Goal: Information Seeking & Learning: Learn about a topic

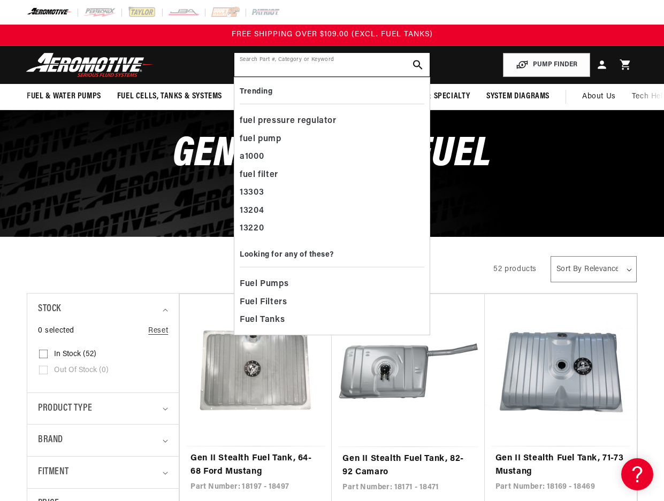
paste input "11115"
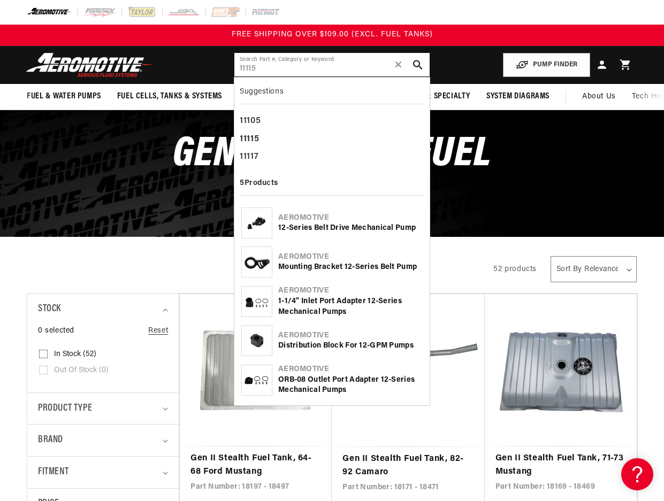
type input "11115"
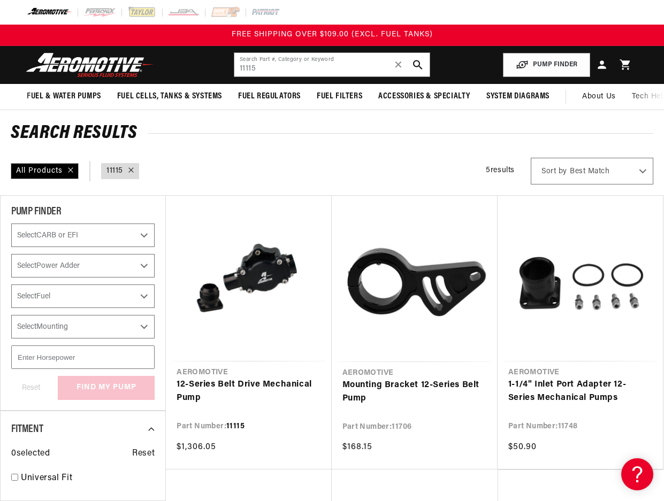
click at [403, 138] on h2 "Search Results" at bounding box center [332, 133] width 642 height 17
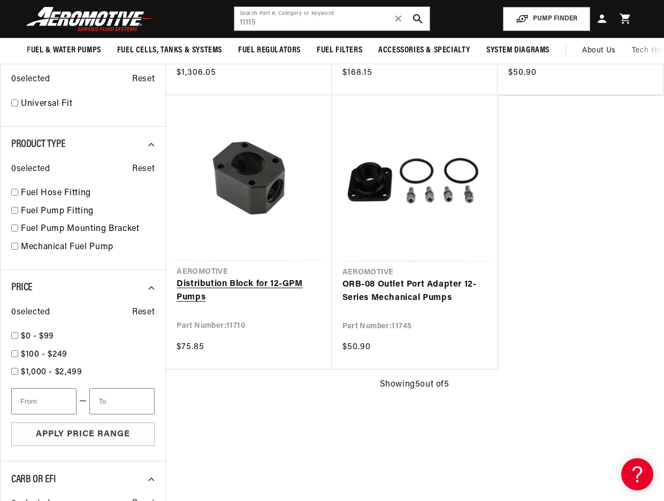
scroll to position [160, 0]
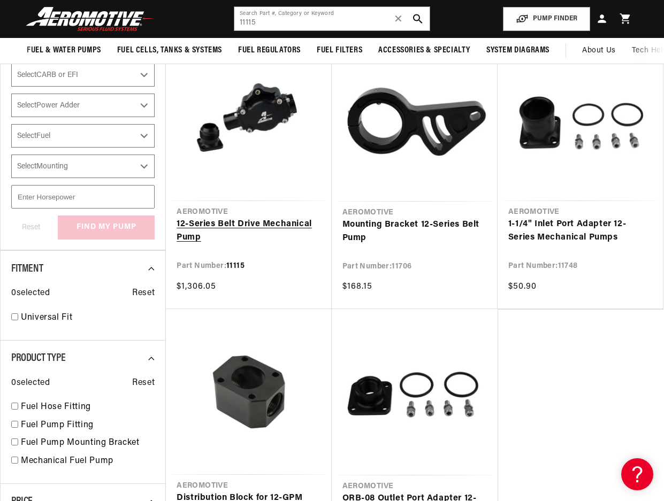
click at [256, 218] on link "12-Series Belt Drive Mechanical Pump" at bounding box center [248, 231] width 144 height 27
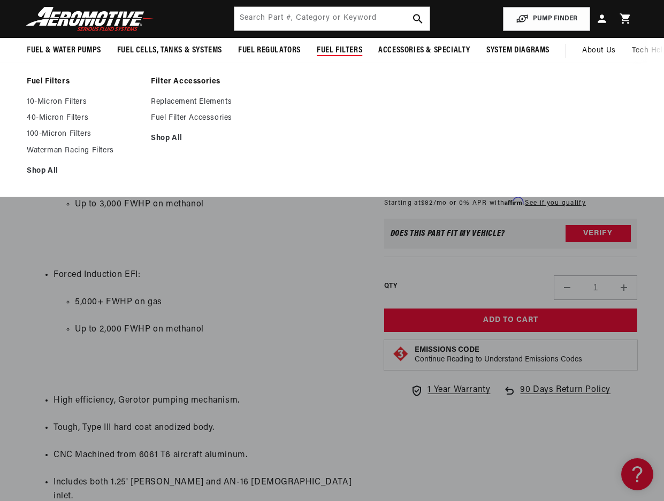
scroll to position [321, 0]
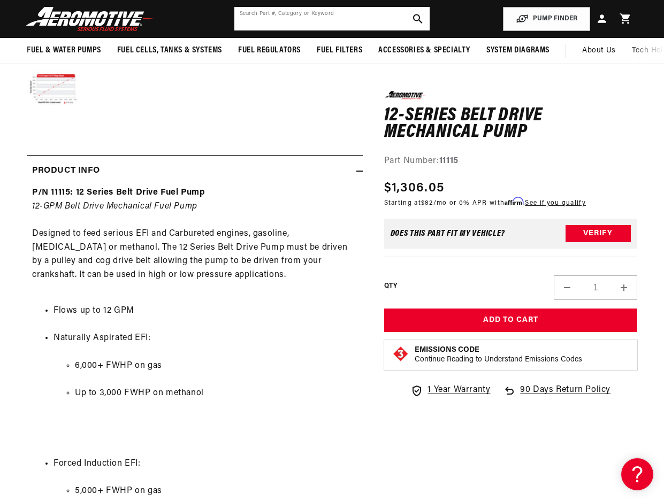
click at [325, 22] on input "text" at bounding box center [331, 19] width 195 height 24
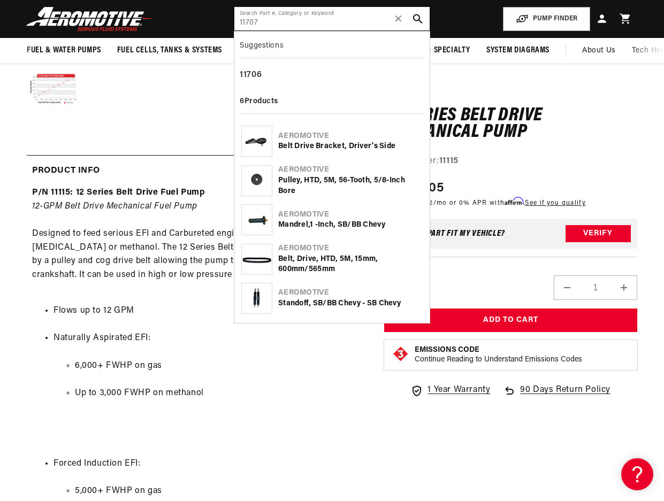
type input "11707"
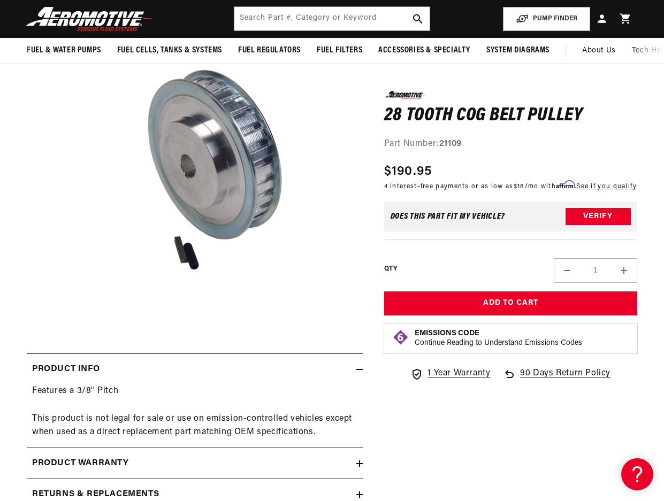
scroll to position [107, 0]
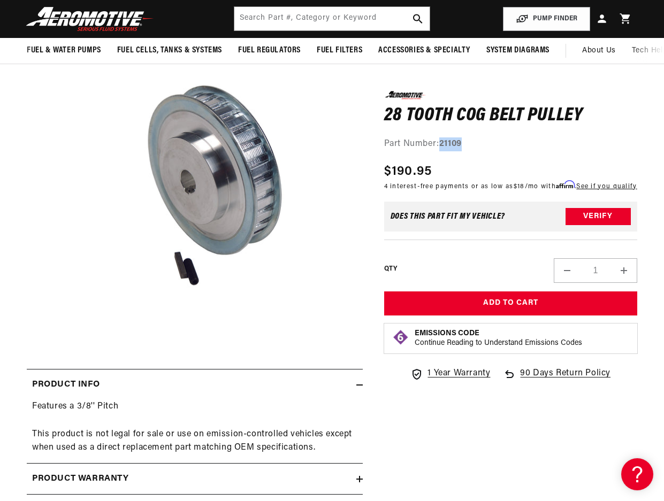
drag, startPoint x: 465, startPoint y: 147, endPoint x: 442, endPoint y: 143, distance: 23.3
click at [442, 143] on div "Part Number: 21109" at bounding box center [510, 144] width 253 height 14
copy strong "21109"
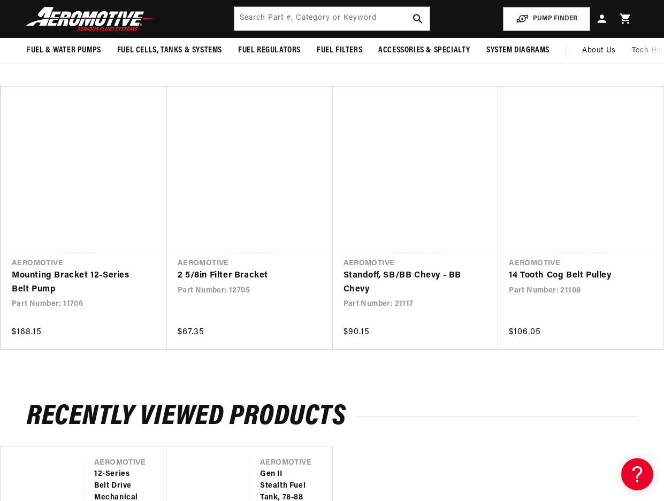
scroll to position [588, 0]
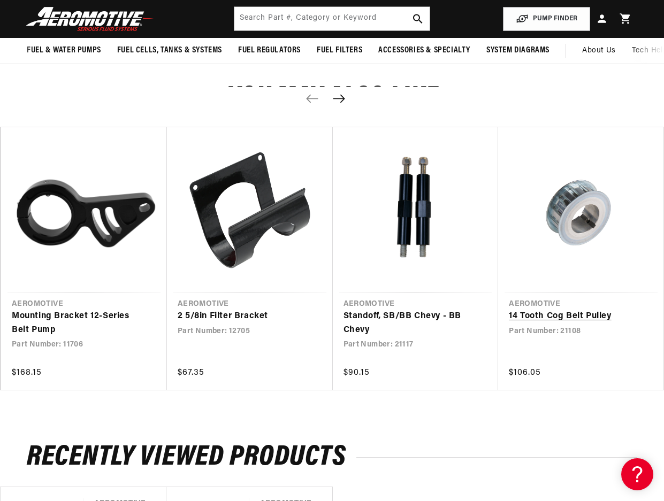
click at [563, 317] on link "14 Tooth Cog Belt Pulley" at bounding box center [576, 317] width 134 height 14
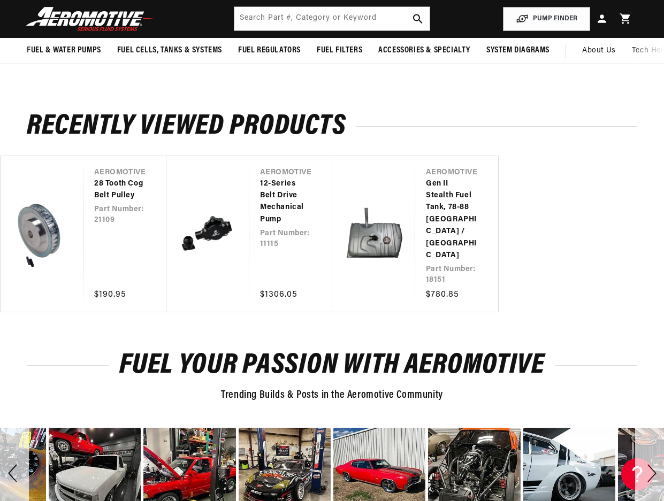
scroll to position [731, 0]
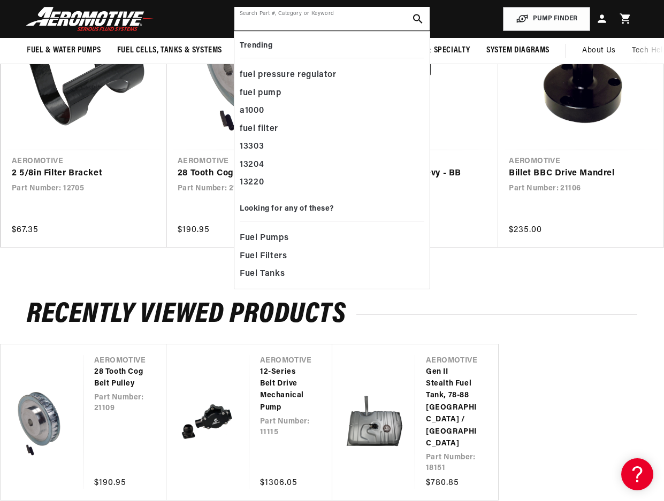
paste input "21121"
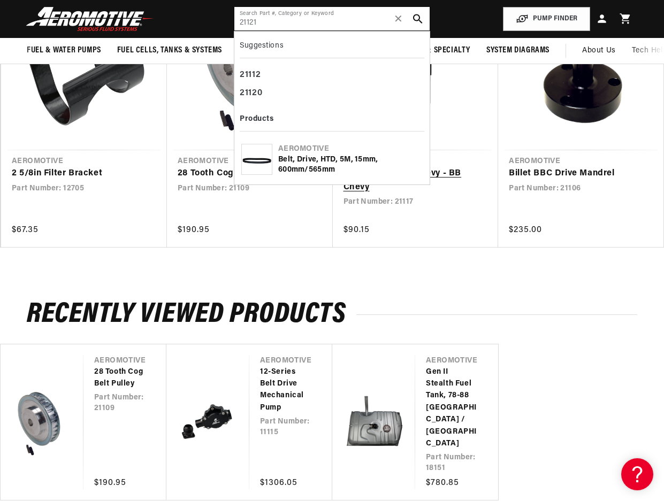
type input "21121"
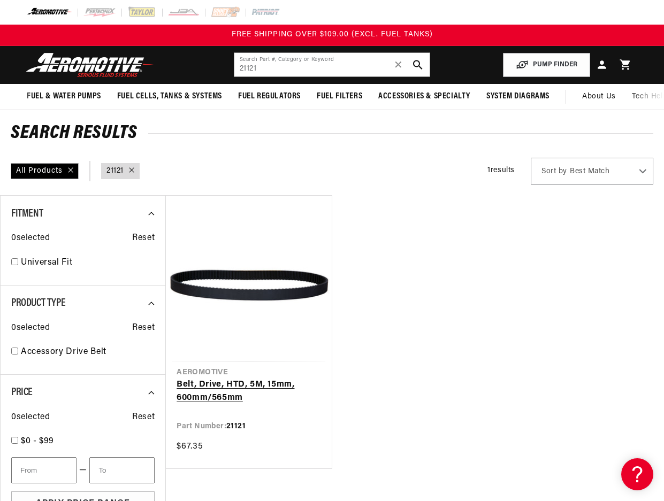
click at [292, 378] on link "Belt, Drive, HTD, 5M, 15mm, 600mm/565mm" at bounding box center [248, 391] width 144 height 27
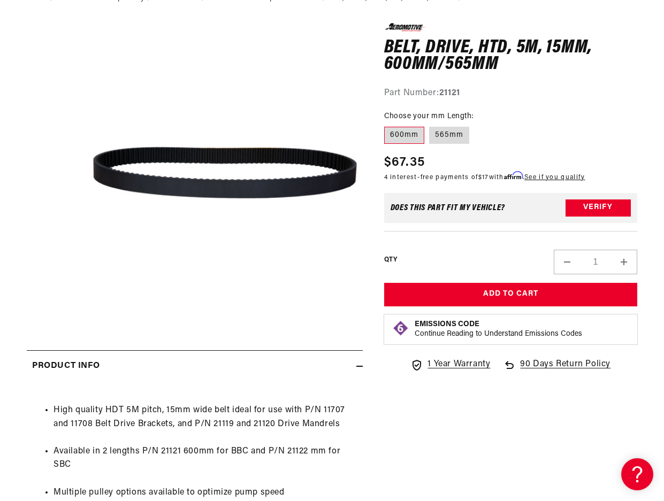
scroll to position [160, 0]
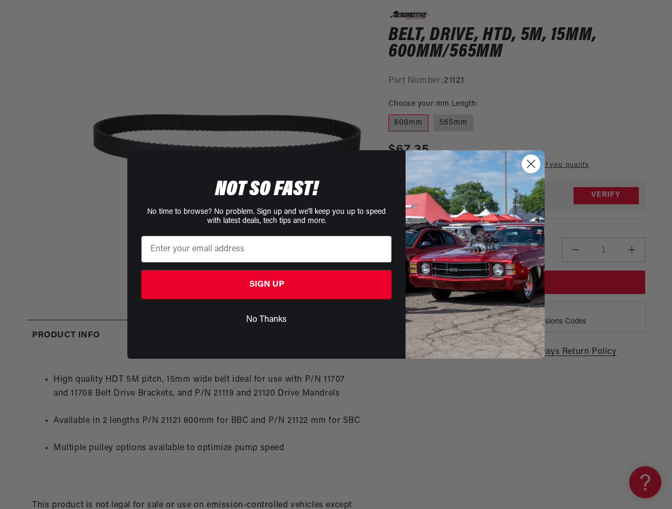
click at [531, 166] on circle "Close dialog" at bounding box center [531, 164] width 18 height 18
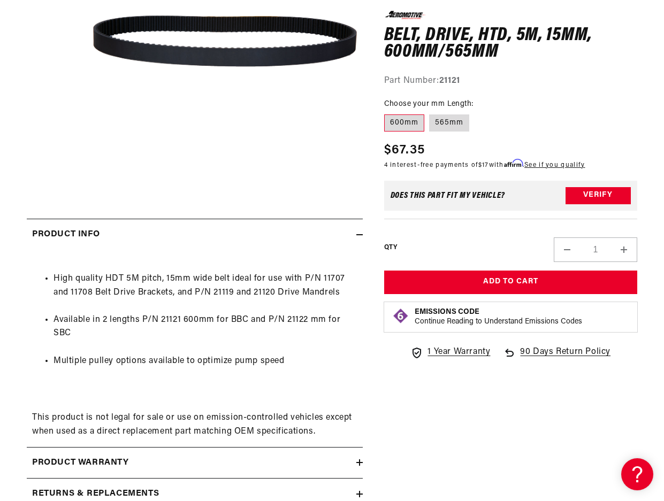
scroll to position [267, 0]
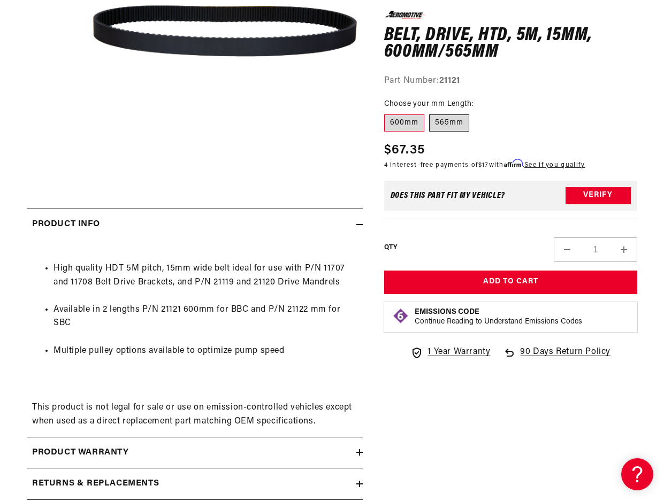
click at [444, 121] on label "565mm" at bounding box center [449, 122] width 40 height 17
click at [430, 113] on input "565mm" at bounding box center [429, 112] width 1 height 1
radio input "true"
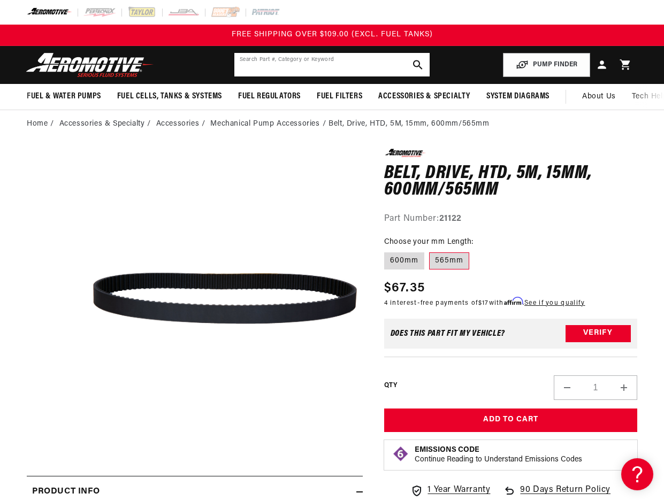
click at [368, 59] on input "text" at bounding box center [331, 65] width 195 height 24
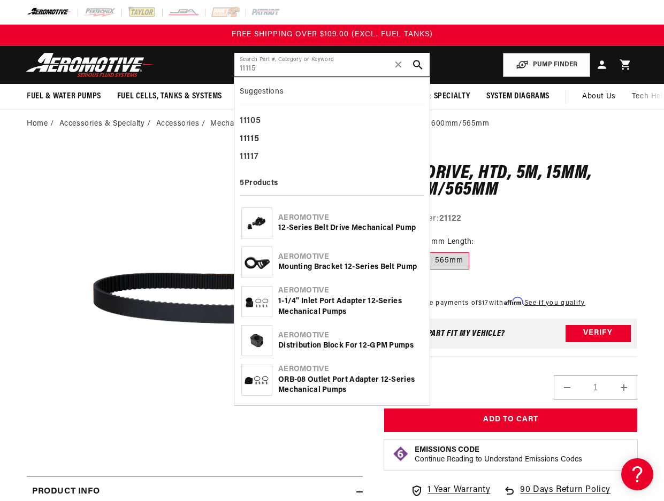
type input "11115"
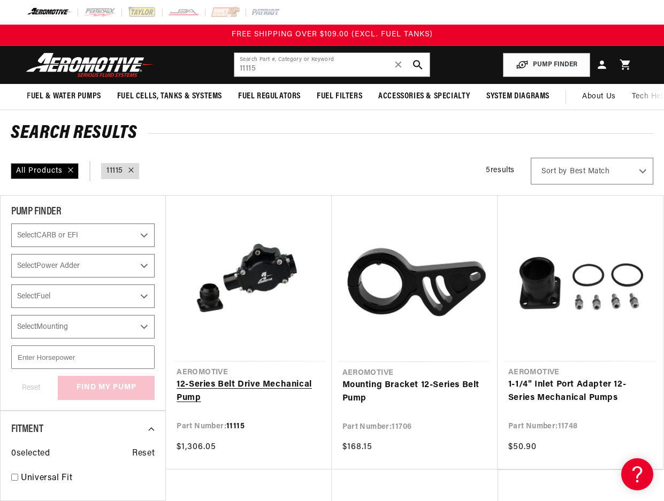
click at [263, 378] on link "12-Series Belt Drive Mechanical Pump" at bounding box center [248, 391] width 144 height 27
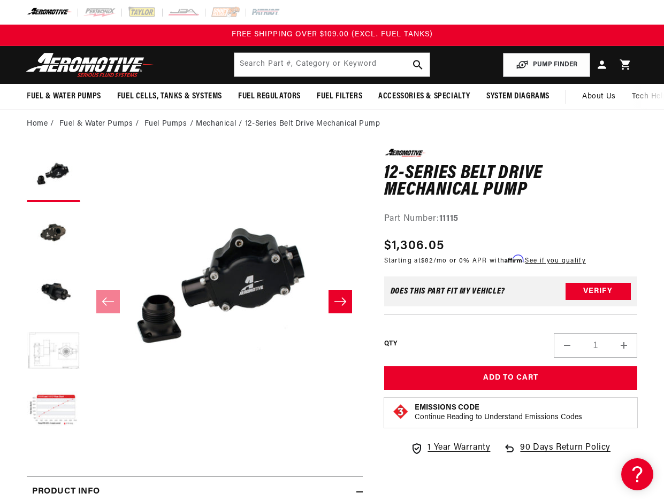
click at [52, 352] on button "Load image 4 in gallery view" at bounding box center [53, 351] width 53 height 53
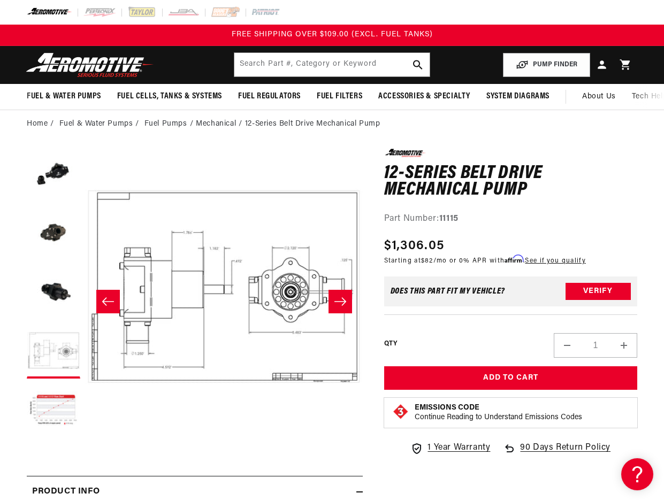
click at [337, 305] on icon "Slide right" at bounding box center [340, 301] width 13 height 11
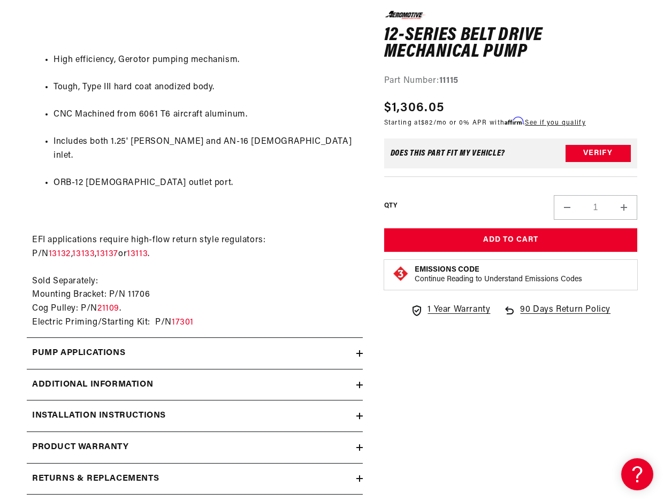
scroll to position [963, 0]
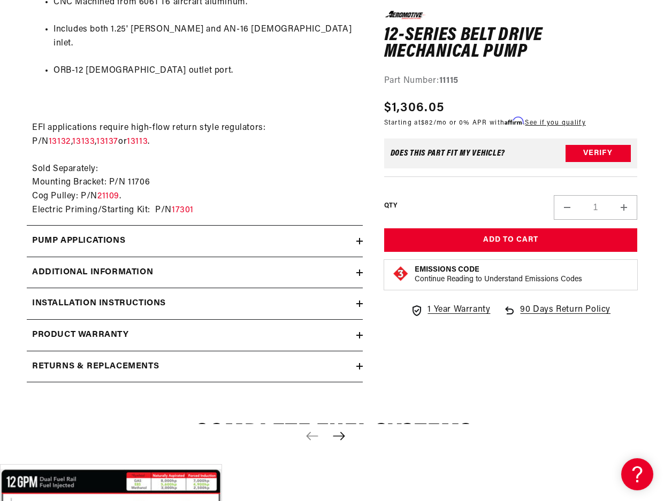
click at [360, 238] on icon at bounding box center [359, 241] width 6 height 6
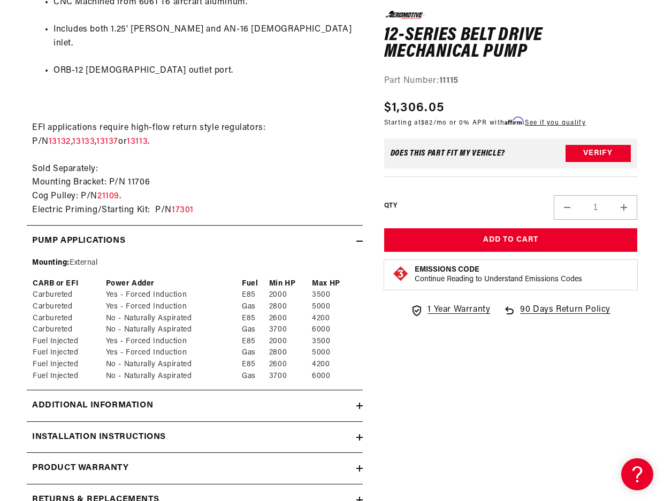
click at [360, 241] on icon at bounding box center [359, 241] width 6 height 0
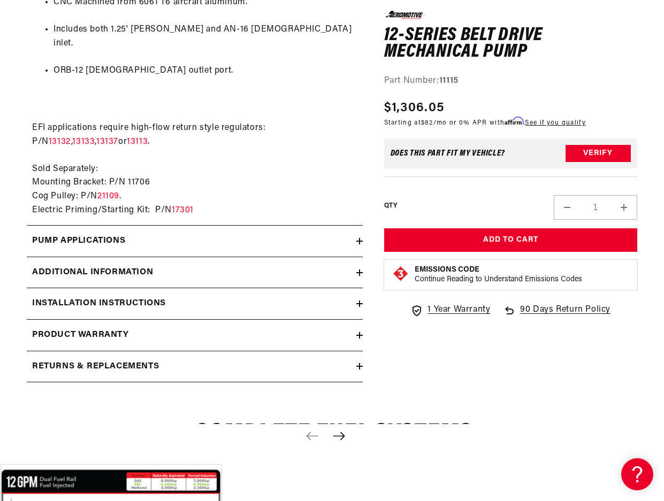
click at [359, 270] on icon at bounding box center [359, 273] width 0 height 6
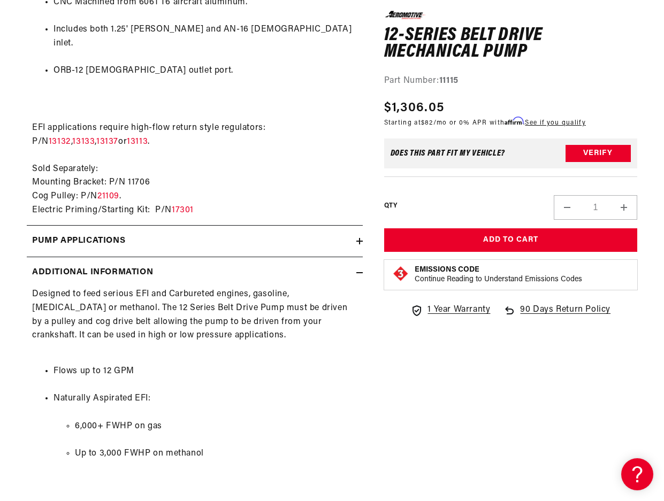
click at [358, 270] on icon at bounding box center [359, 273] width 6 height 6
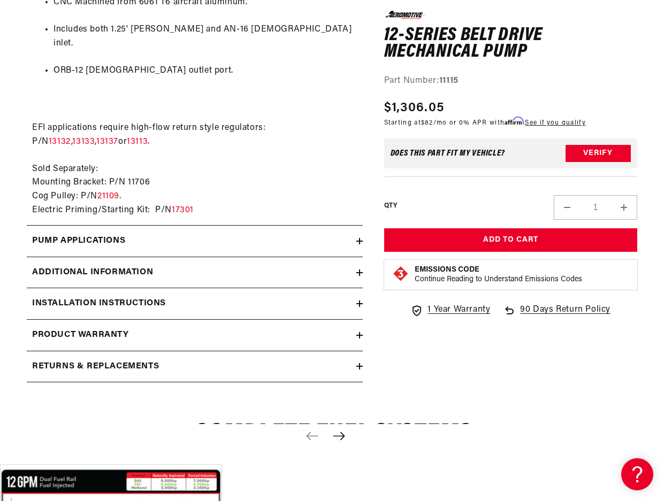
click at [358, 304] on icon at bounding box center [359, 304] width 6 height 0
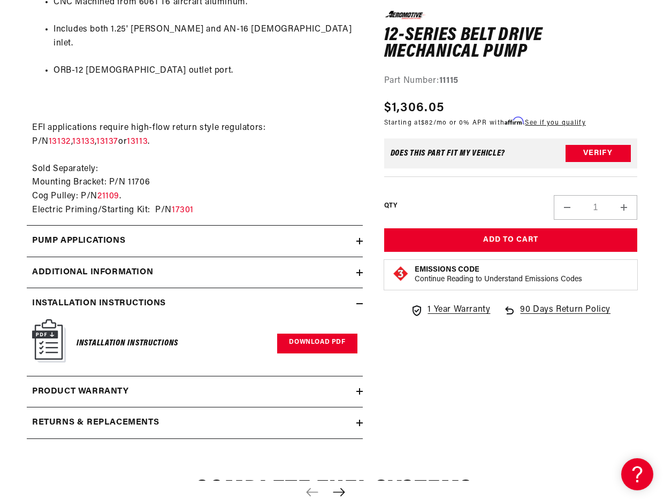
click at [321, 334] on link "Download PDF" at bounding box center [317, 344] width 80 height 20
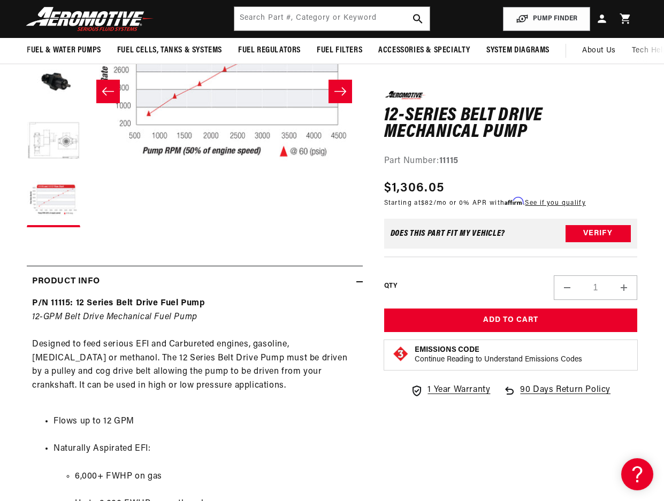
scroll to position [0, 0]
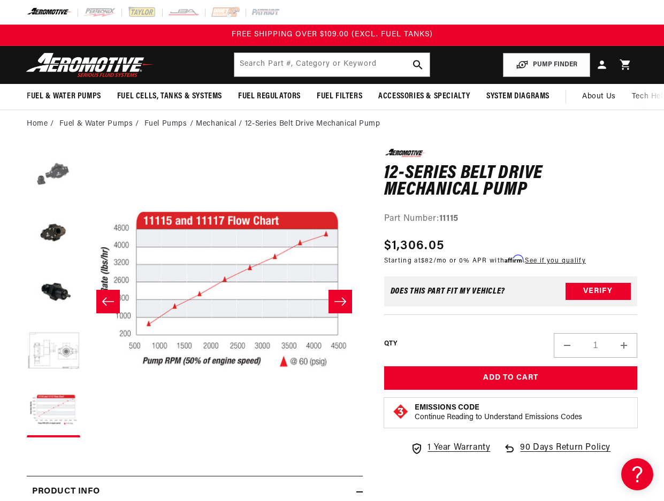
click at [48, 171] on button "Load image 1 in gallery view" at bounding box center [53, 175] width 53 height 53
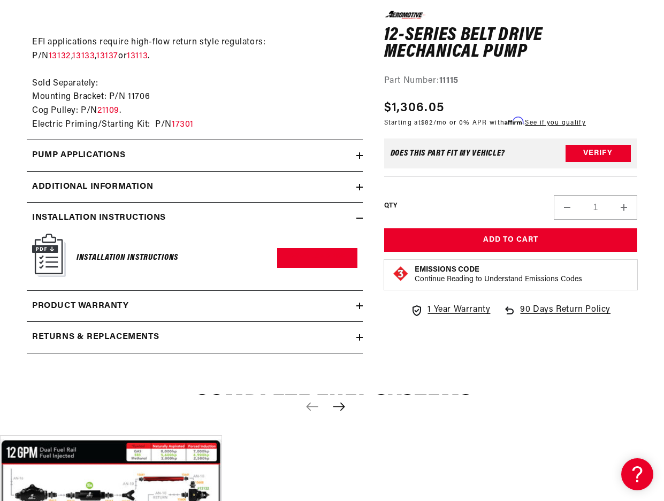
scroll to position [1070, 0]
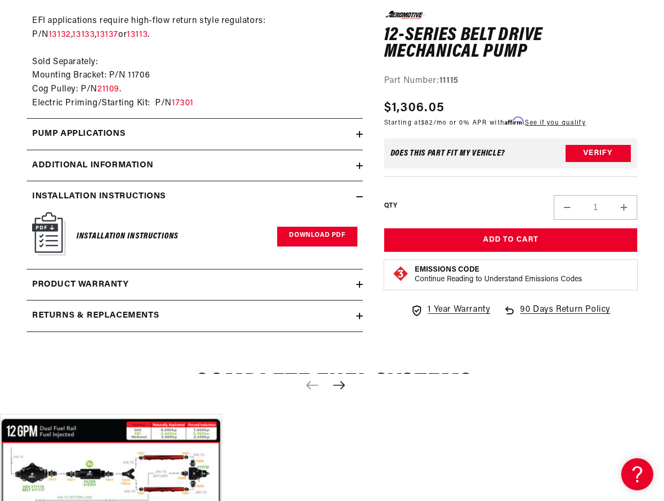
click at [313, 227] on link "Download PDF" at bounding box center [317, 237] width 80 height 20
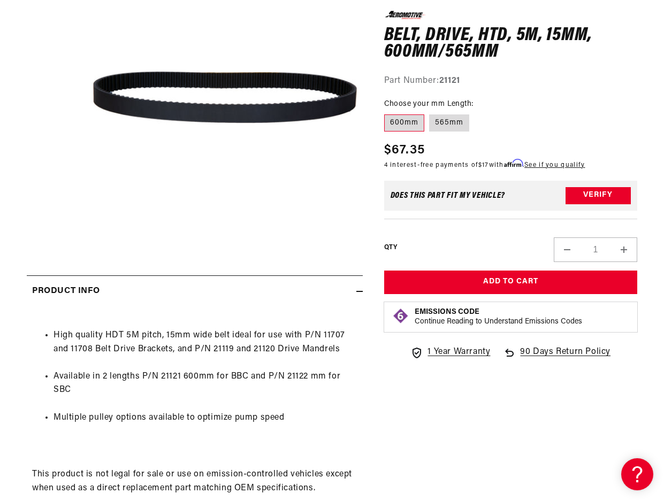
scroll to position [214, 0]
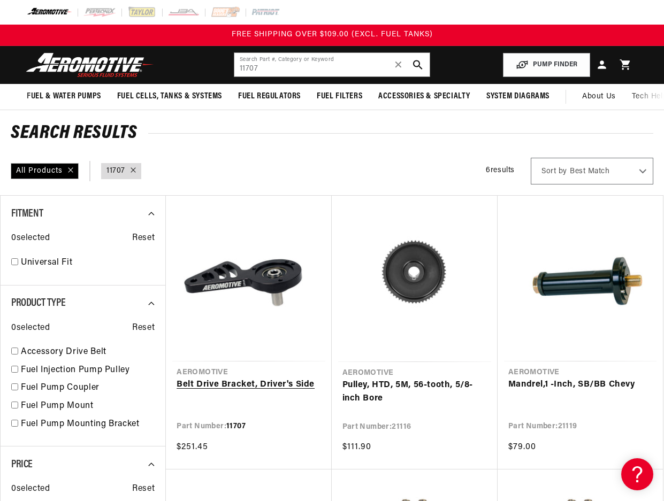
click at [275, 378] on link "Belt Drive Bracket, Driver's Side" at bounding box center [248, 385] width 144 height 14
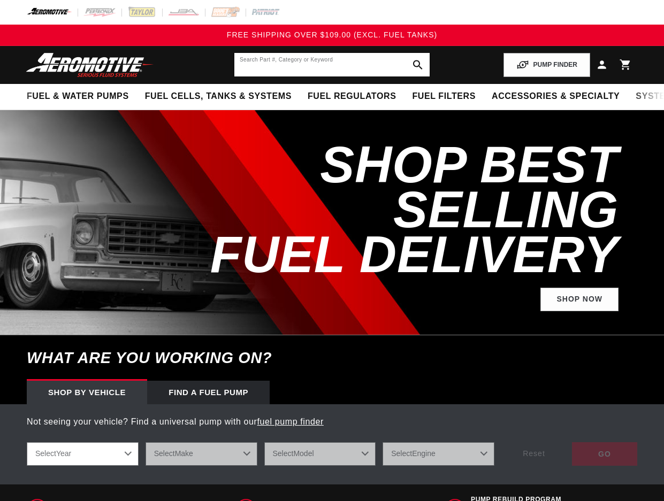
click at [286, 63] on input "text" at bounding box center [331, 65] width 195 height 24
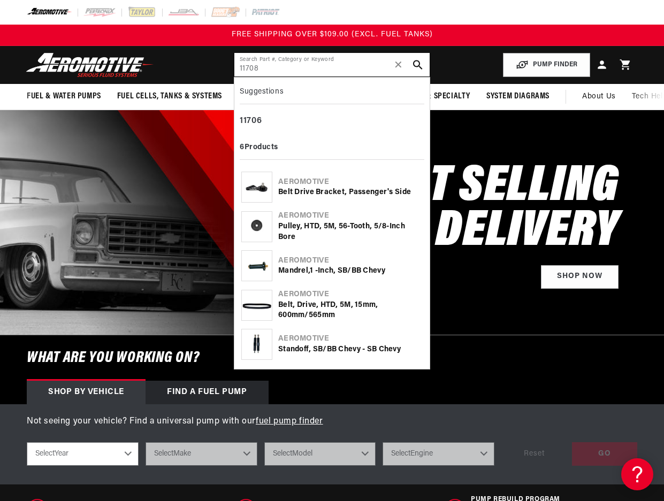
type input "11708"
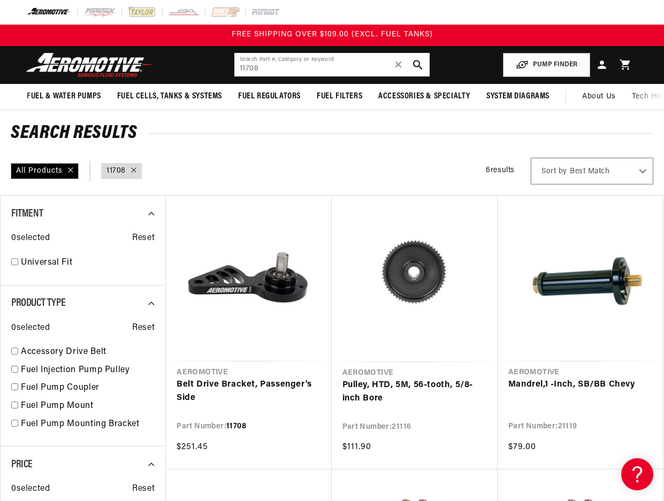
click at [302, 71] on input "11708" at bounding box center [331, 65] width 195 height 24
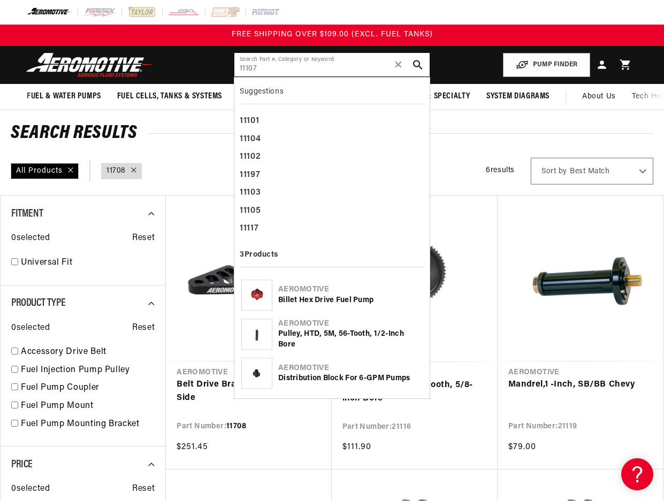
type input "11107"
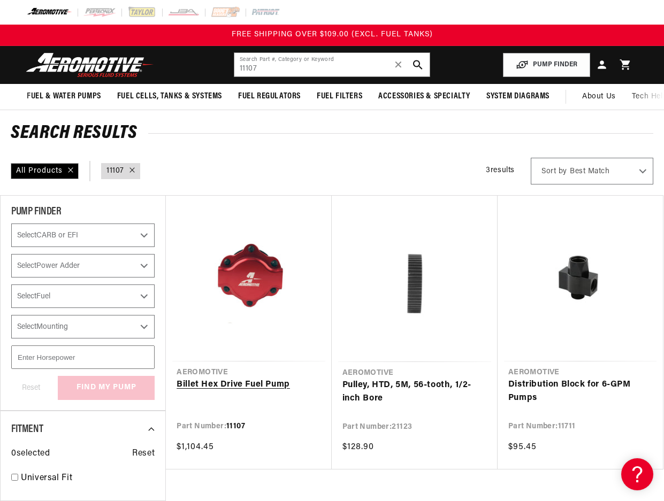
click at [250, 378] on link "Billet Hex Drive Fuel Pump" at bounding box center [248, 385] width 144 height 14
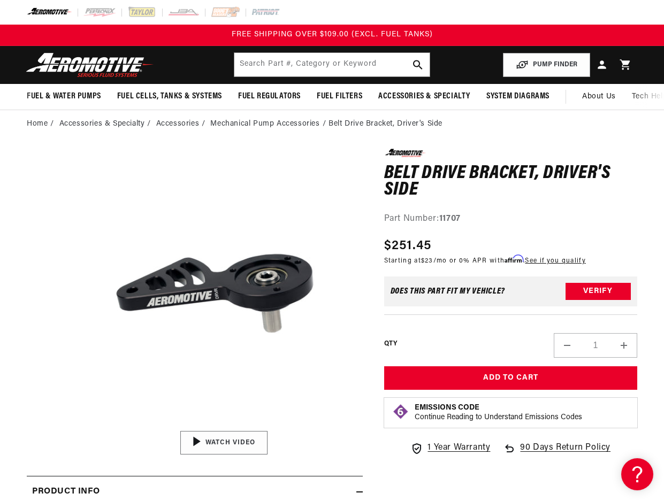
click at [224, 441] on img "Gallery Viewer" at bounding box center [224, 442] width 162 height 91
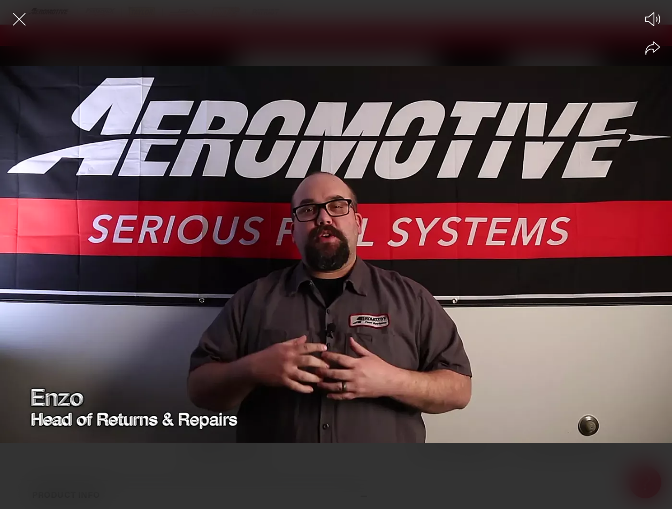
click at [385, 282] on div at bounding box center [336, 273] width 672 height 472
drag, startPoint x: 337, startPoint y: 381, endPoint x: 325, endPoint y: 409, distance: 30.4
click at [333, 396] on div at bounding box center [336, 273] width 672 height 472
click at [324, 411] on div at bounding box center [336, 273] width 672 height 472
click at [325, 402] on div at bounding box center [336, 273] width 672 height 472
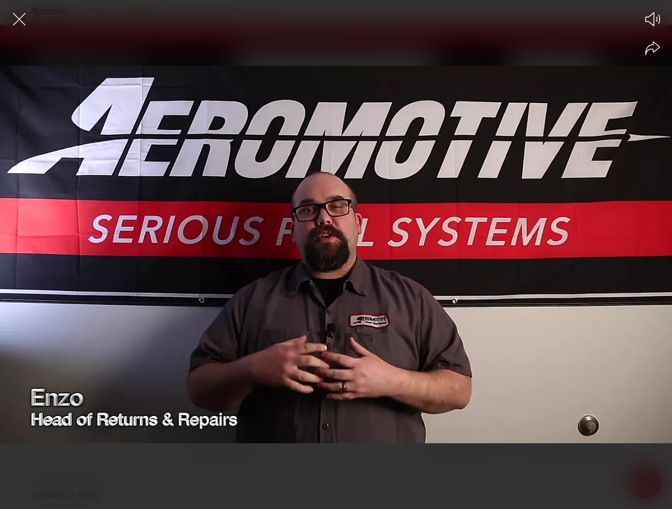
click at [23, 24] on icon "Close the video player" at bounding box center [19, 19] width 24 height 24
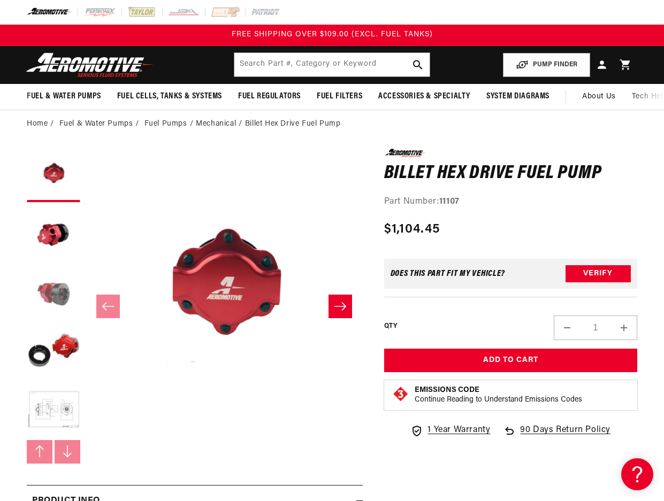
click at [53, 290] on button "Load image 3 in gallery view" at bounding box center [53, 292] width 53 height 53
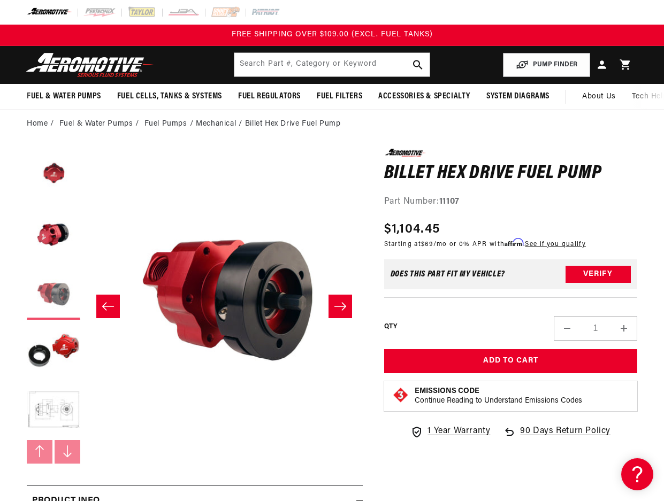
scroll to position [0, 553]
